Goal: Task Accomplishment & Management: Complete application form

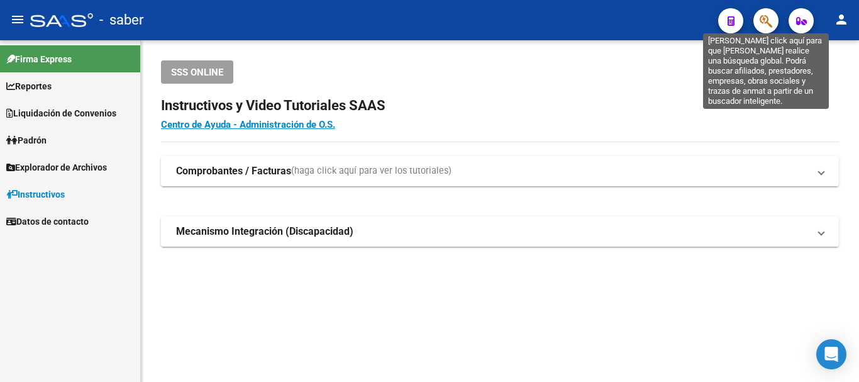
click at [761, 25] on icon "button" at bounding box center [766, 21] width 13 height 14
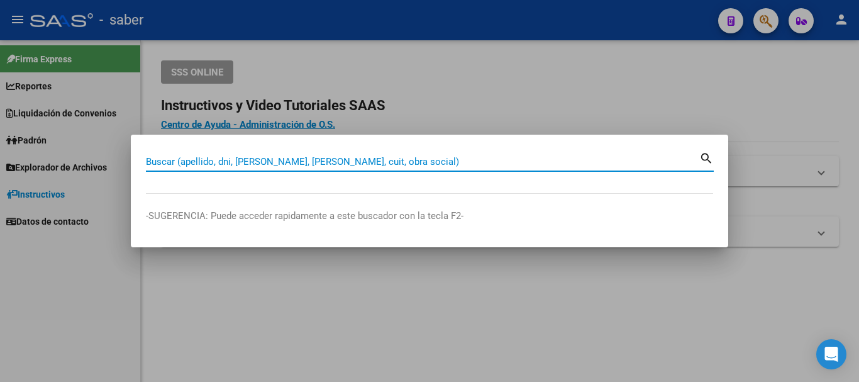
paste input "27431818154"
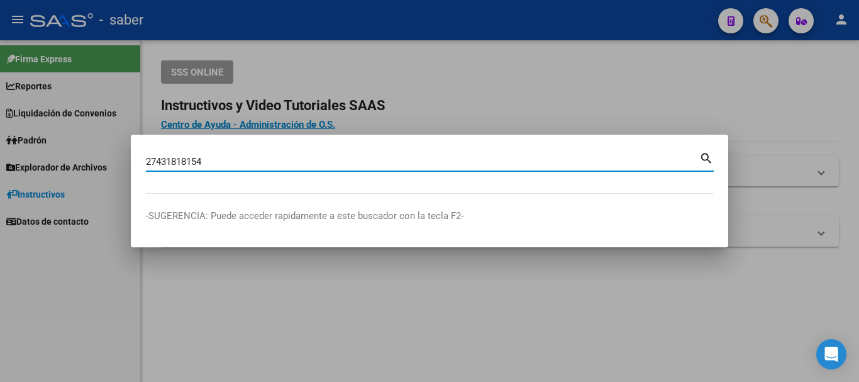
type input "27431818154"
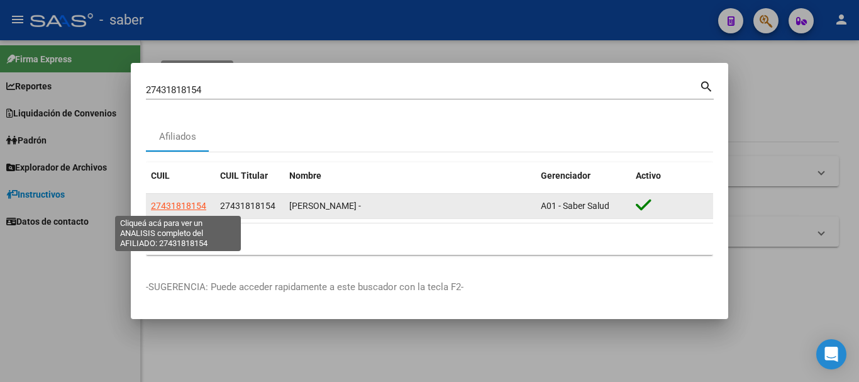
click at [194, 203] on span "27431818154" at bounding box center [178, 206] width 55 height 10
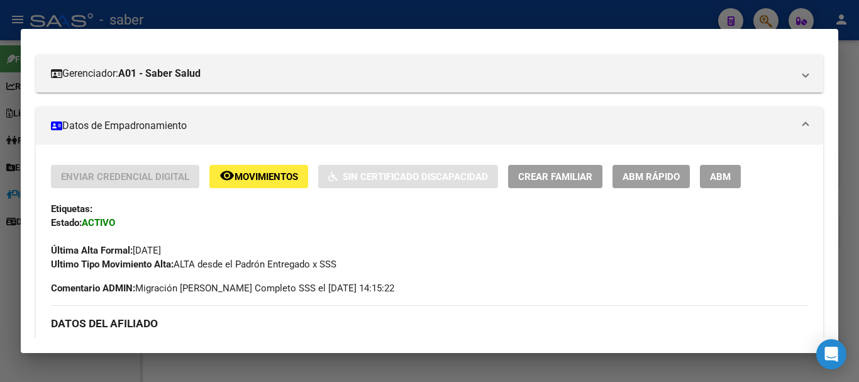
scroll to position [189, 0]
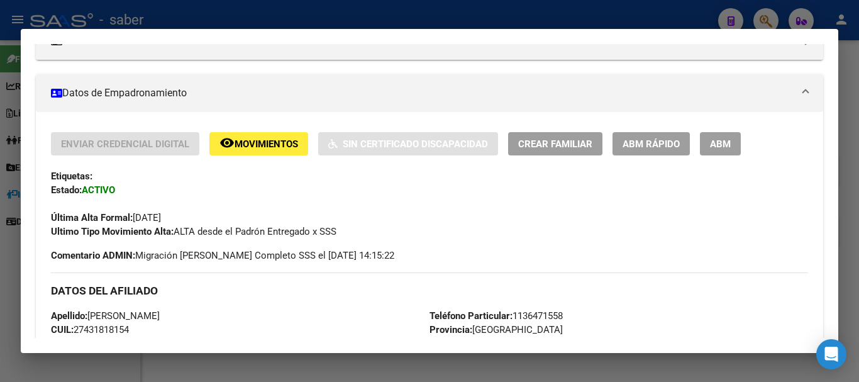
click at [561, 140] on span "Crear Familiar" at bounding box center [555, 143] width 74 height 11
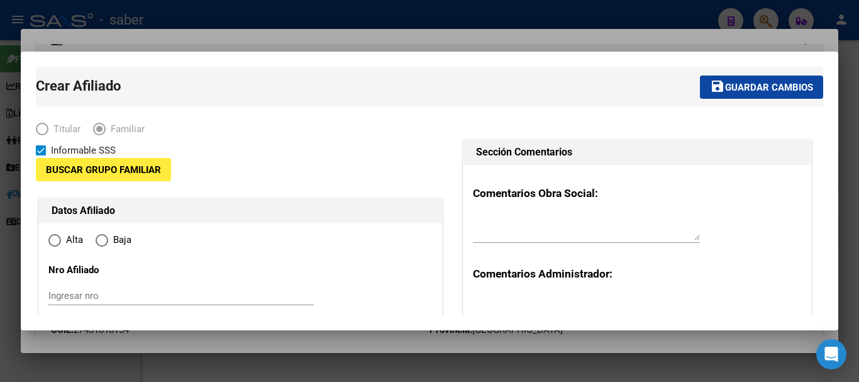
type input "30-70730904-7"
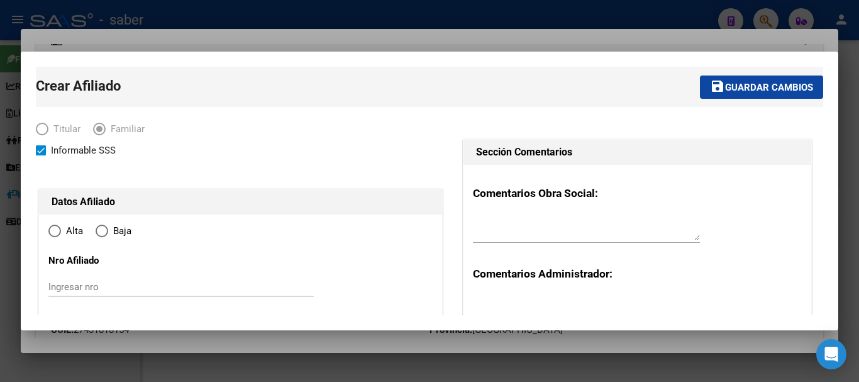
radio input "true"
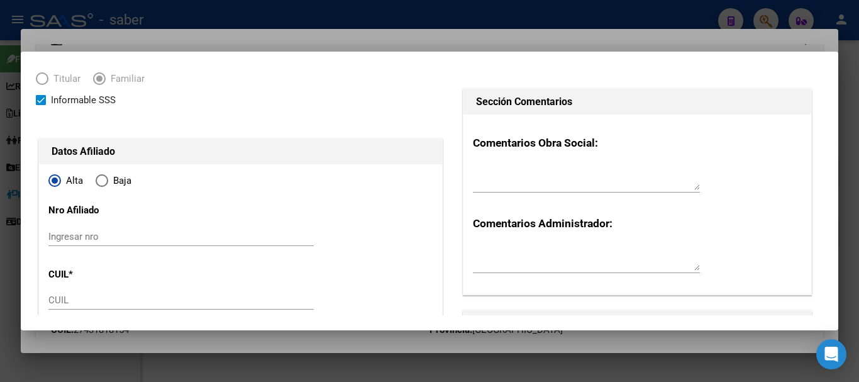
scroll to position [126, 0]
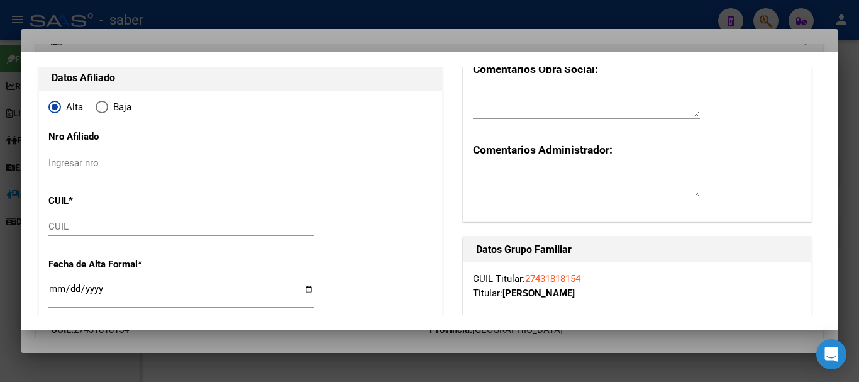
type input "BERNAL"
type input "1876"
type input "9 DE [PERSON_NAME]"
type input "768"
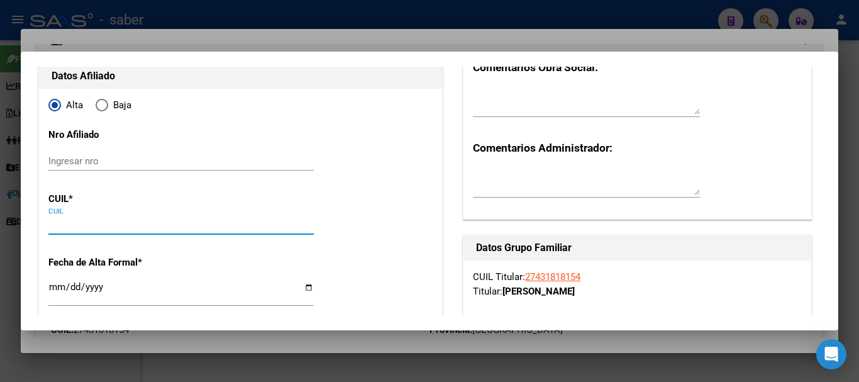
click at [73, 221] on input "CUIL" at bounding box center [180, 224] width 265 height 11
paste input "27-70721951-9"
type input "27-70721951-9"
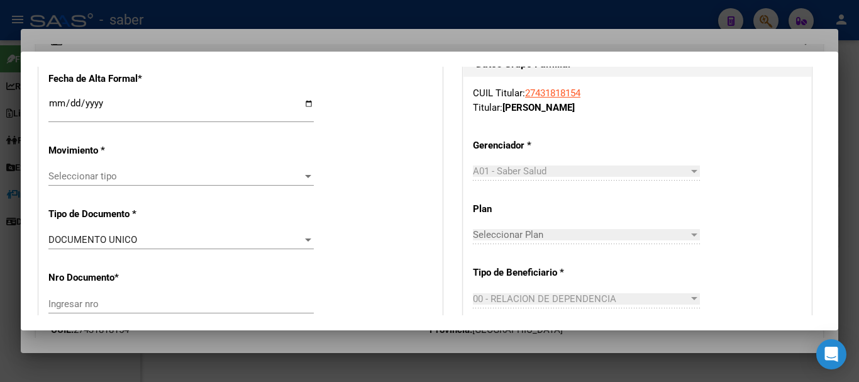
type input "70721951"
type input "MANSILLA"
type input "[PERSON_NAME]"
type input "[DATE]"
type input "BERNAL"
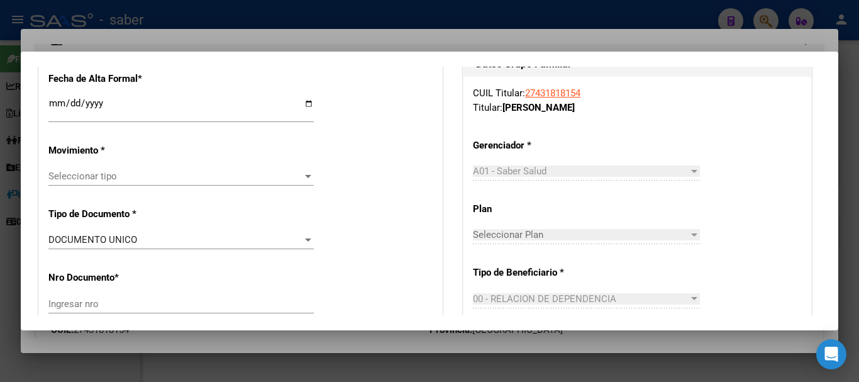
type input "0000"
type input "25 [PERSON_NAME]"
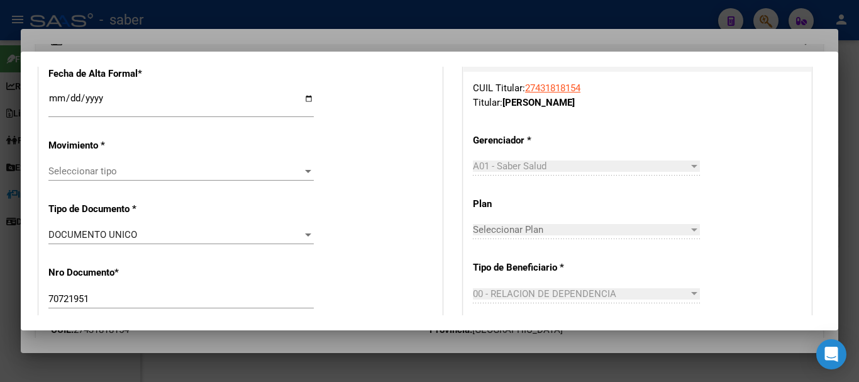
type input "27-70721951-9"
click at [50, 101] on input "Ingresar fecha" at bounding box center [180, 103] width 265 height 20
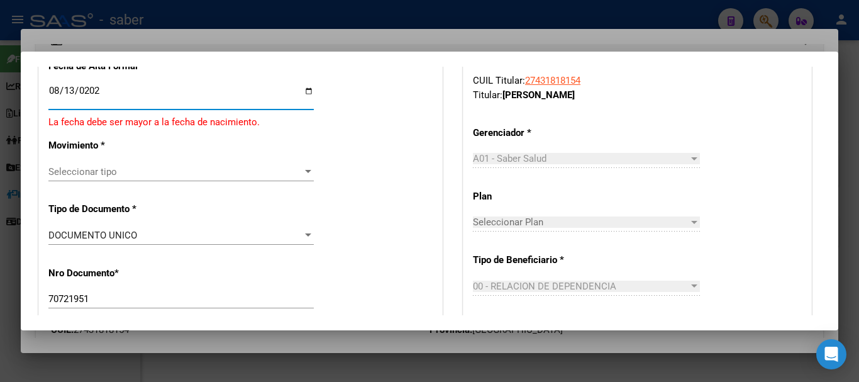
type input "[DATE]"
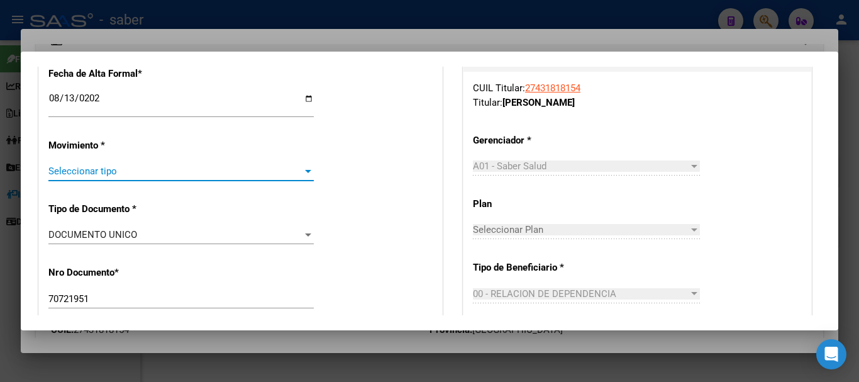
click at [71, 173] on span "Seleccionar tipo" at bounding box center [175, 170] width 254 height 11
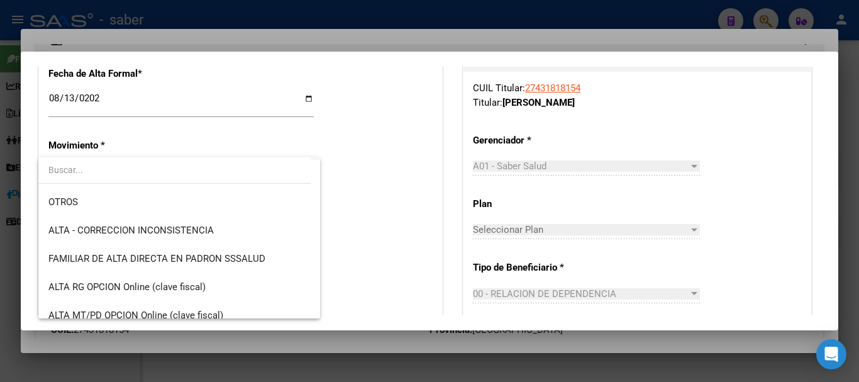
scroll to position [252, 0]
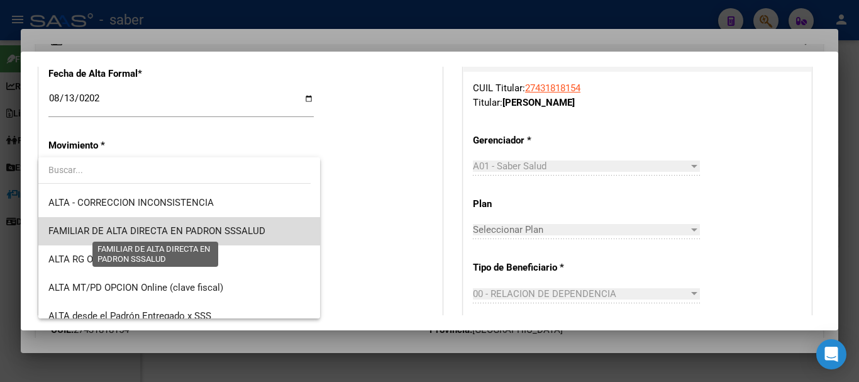
click at [188, 232] on span "FAMILIAR DE ALTA DIRECTA EN PADRON SSSALUD" at bounding box center [156, 230] width 217 height 11
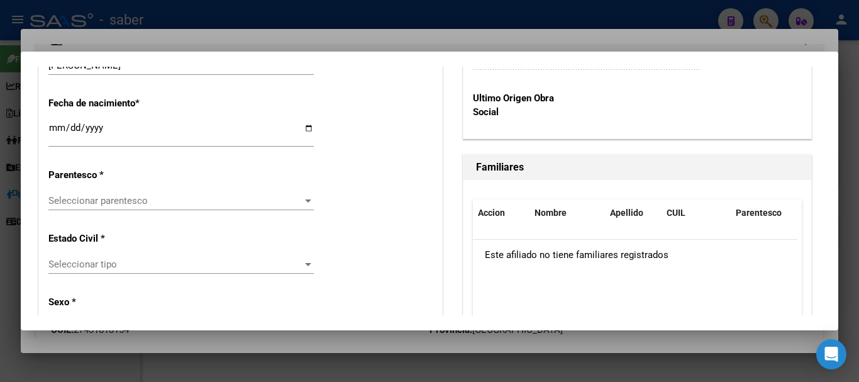
scroll to position [692, 0]
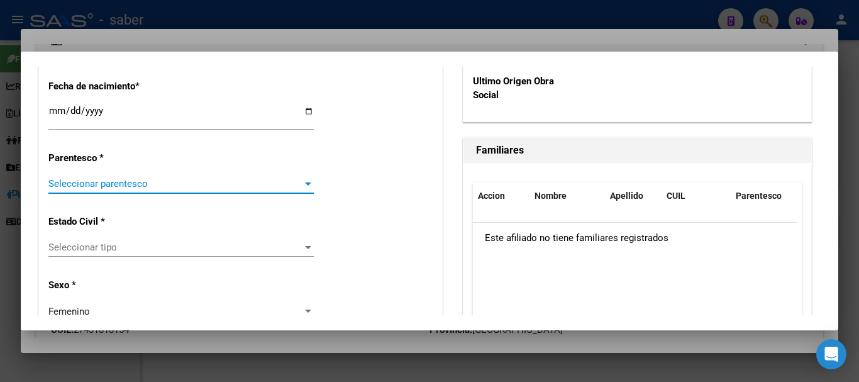
click at [165, 181] on span "Seleccionar parentesco" at bounding box center [175, 183] width 254 height 11
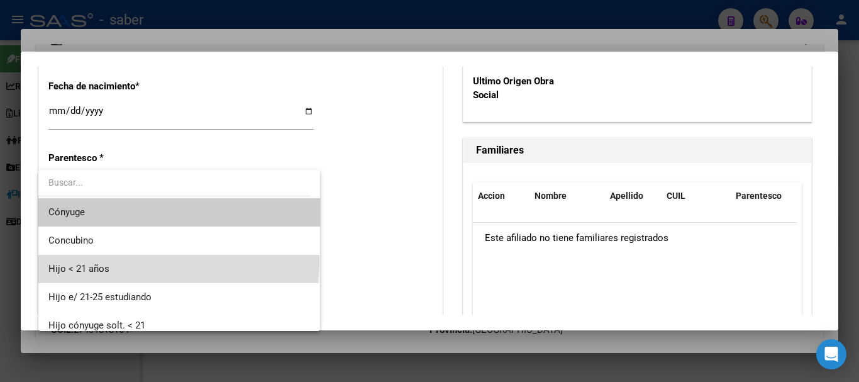
click at [178, 262] on span "Hijo < 21 años" at bounding box center [179, 269] width 262 height 28
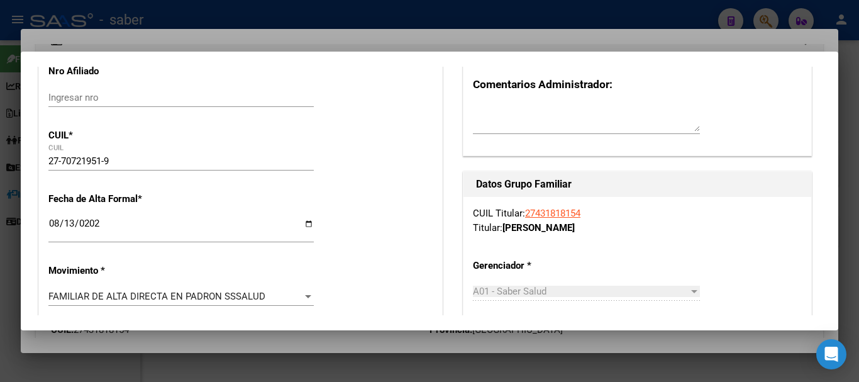
scroll to position [0, 0]
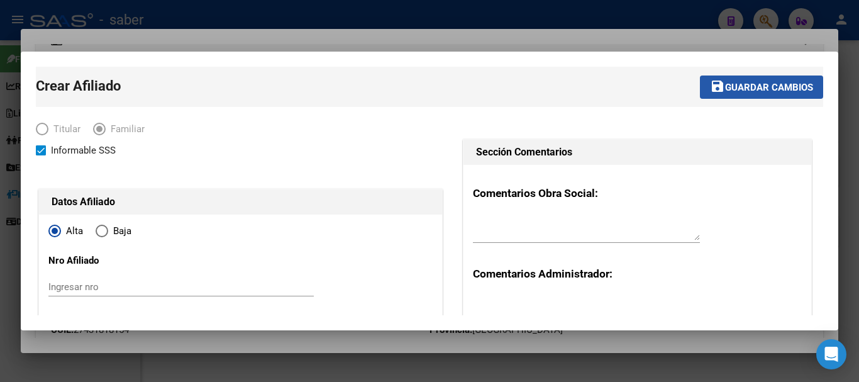
click at [748, 84] on span "Guardar cambios" at bounding box center [769, 87] width 88 height 11
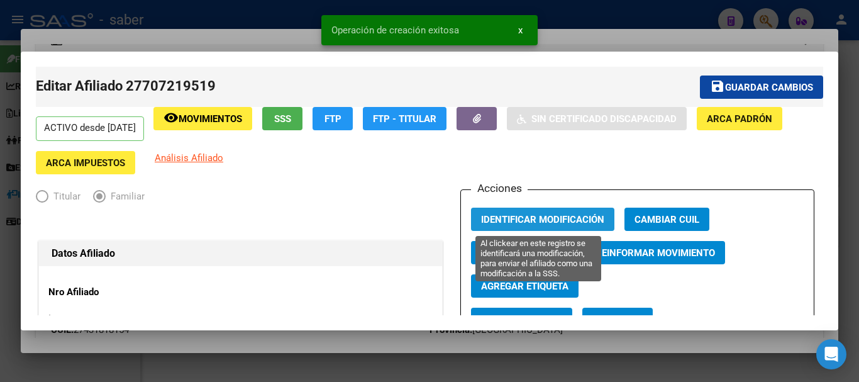
click at [524, 222] on span "Identificar Modificación" at bounding box center [542, 219] width 123 height 11
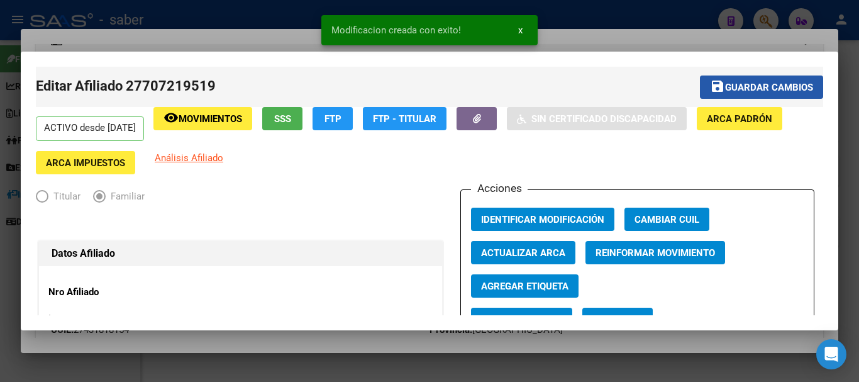
click at [742, 87] on span "Guardar cambios" at bounding box center [769, 87] width 88 height 11
